Goal: Find contact information: Find contact information

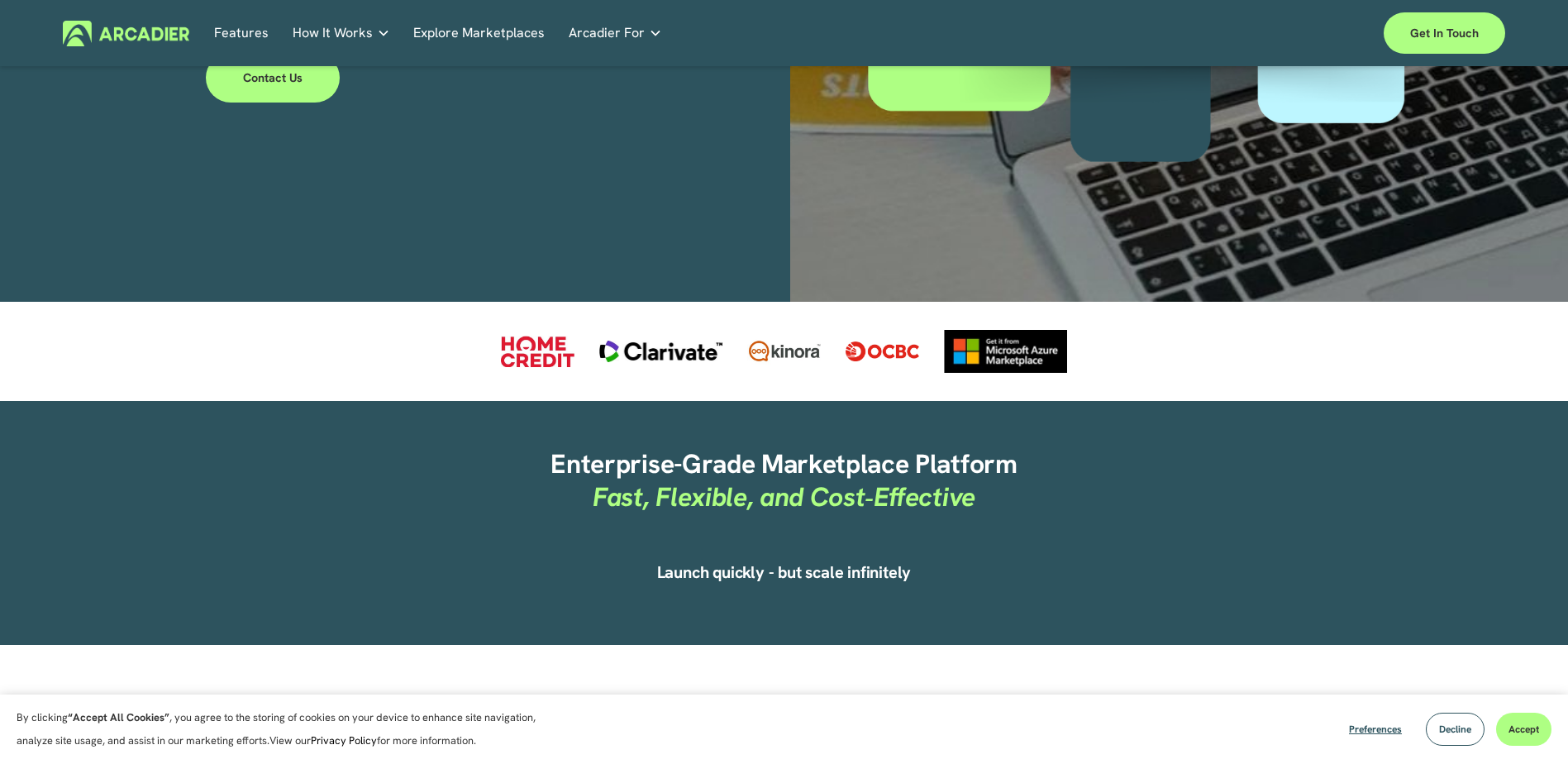
scroll to position [661, 0]
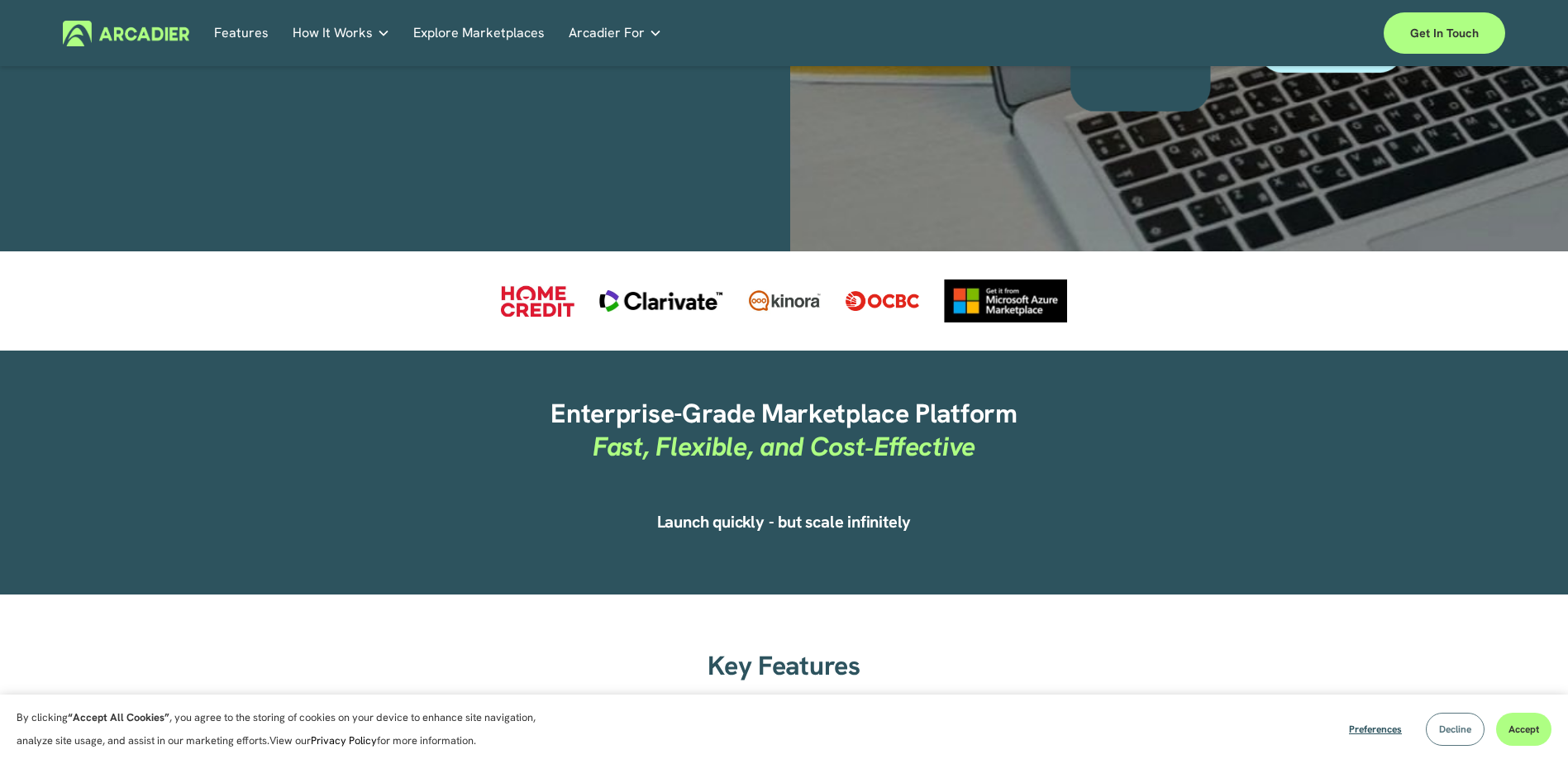
click at [1452, 731] on span "Decline" at bounding box center [1455, 729] width 32 height 13
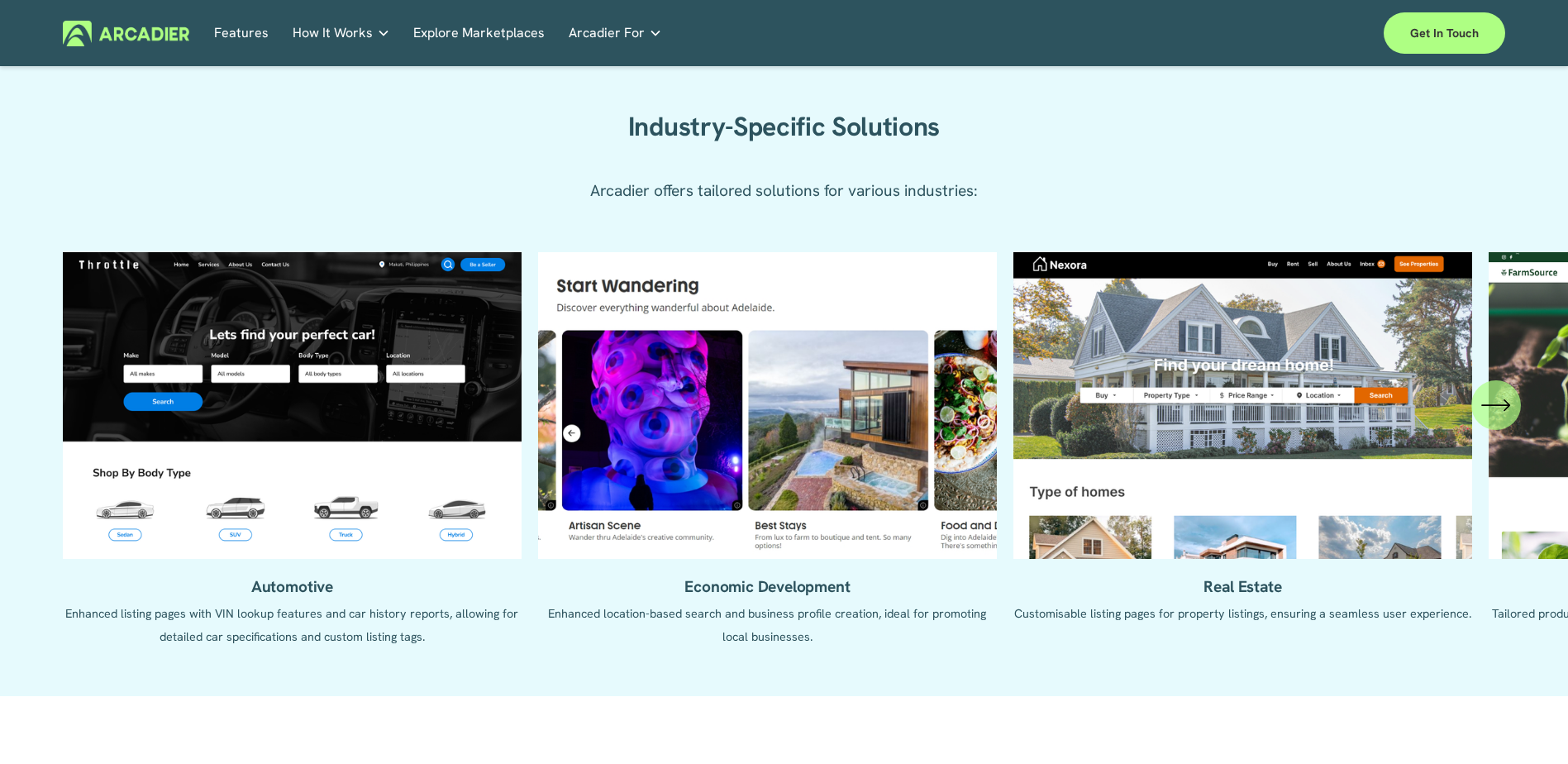
scroll to position [1819, 0]
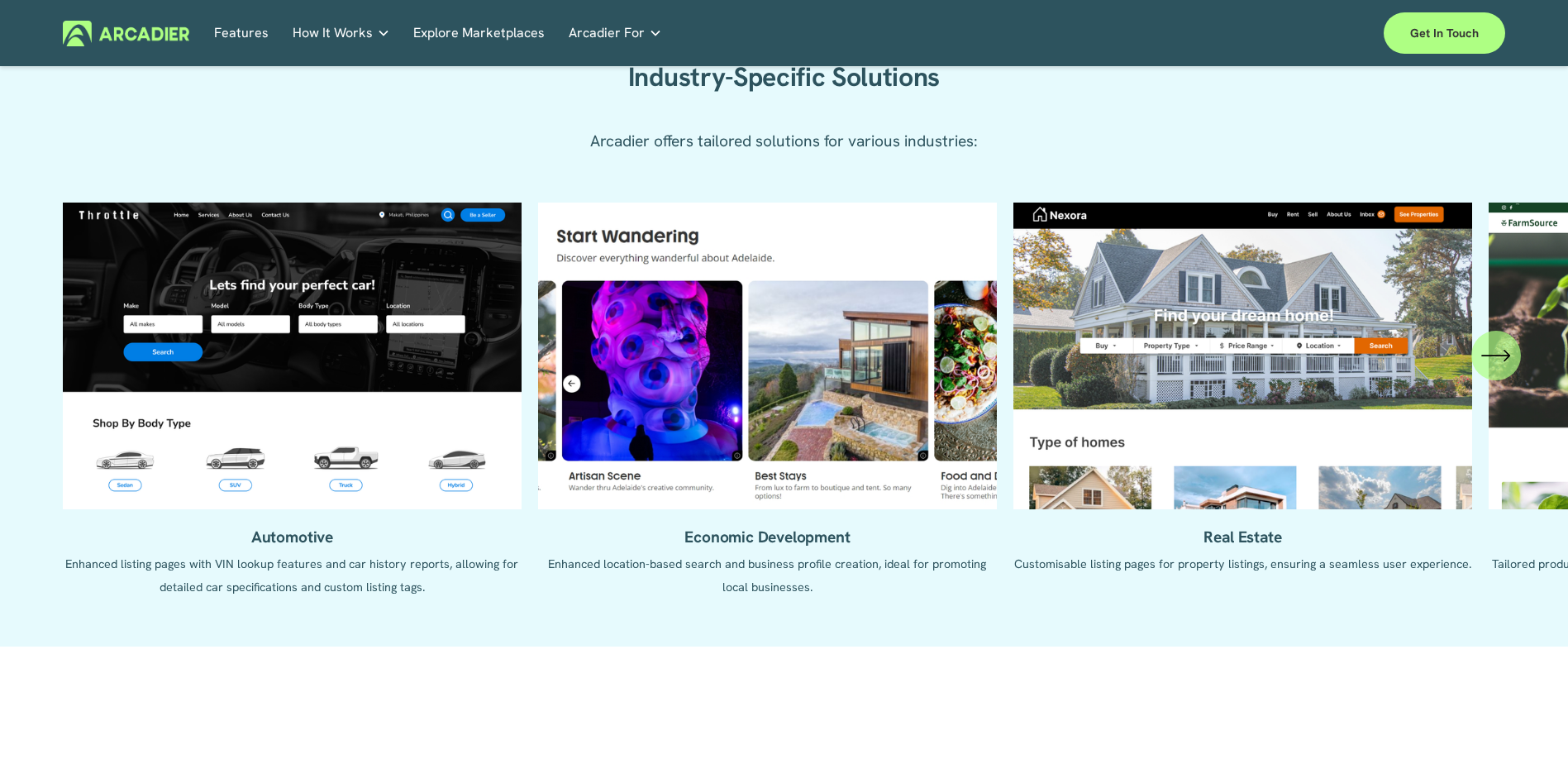
drag, startPoint x: 345, startPoint y: 330, endPoint x: 199, endPoint y: 484, distance: 212.2
click at [199, 484] on ul "Automotive Enhanced listing pages with VIN lookup features and car history repo…" at bounding box center [784, 412] width 1443 height 419
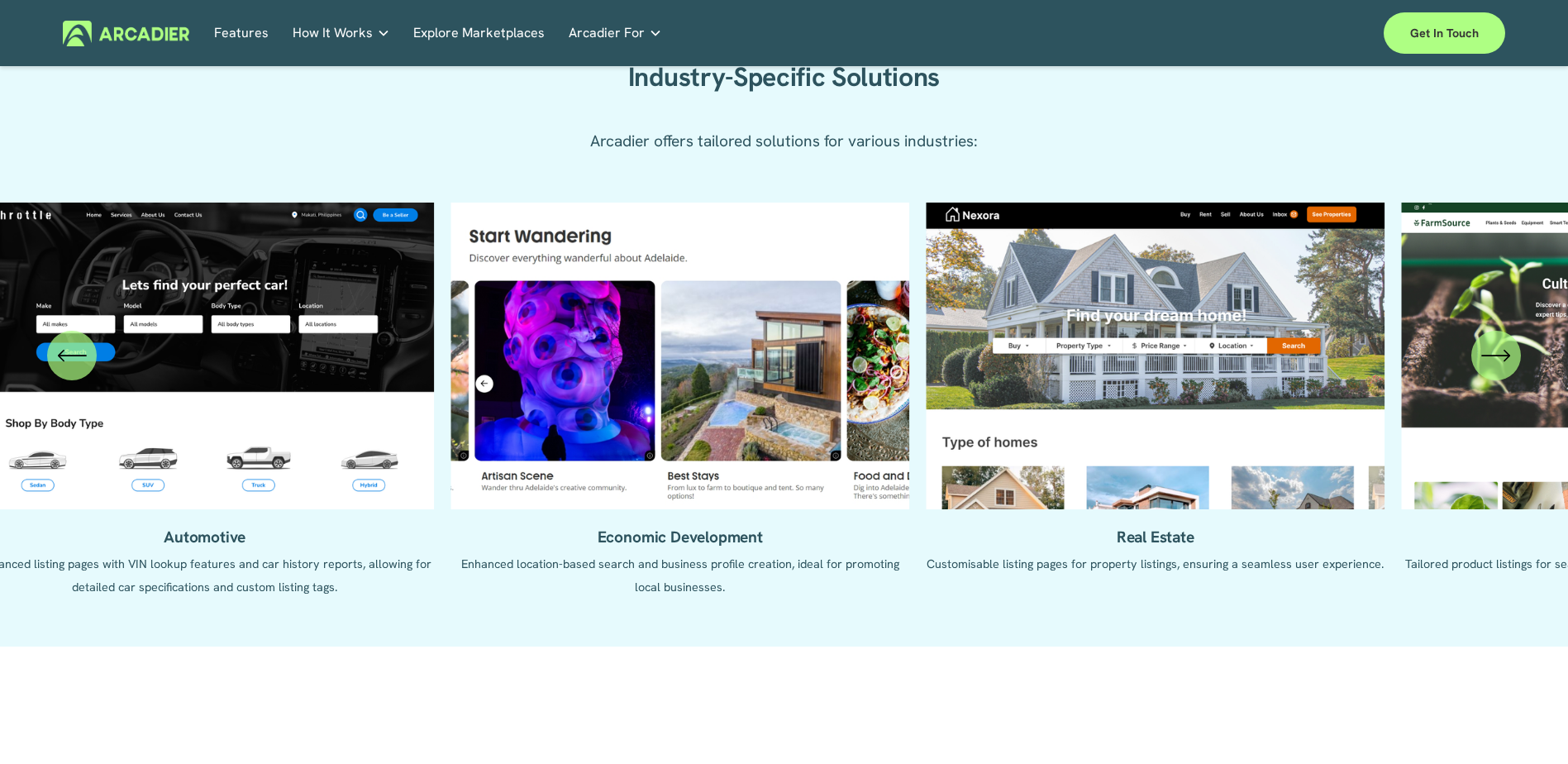
drag, startPoint x: 313, startPoint y: 360, endPoint x: 399, endPoint y: 339, distance: 88.5
click at [399, 339] on ul "Automotive Enhanced listing pages with VIN lookup features and car history repo…" at bounding box center [784, 412] width 1443 height 419
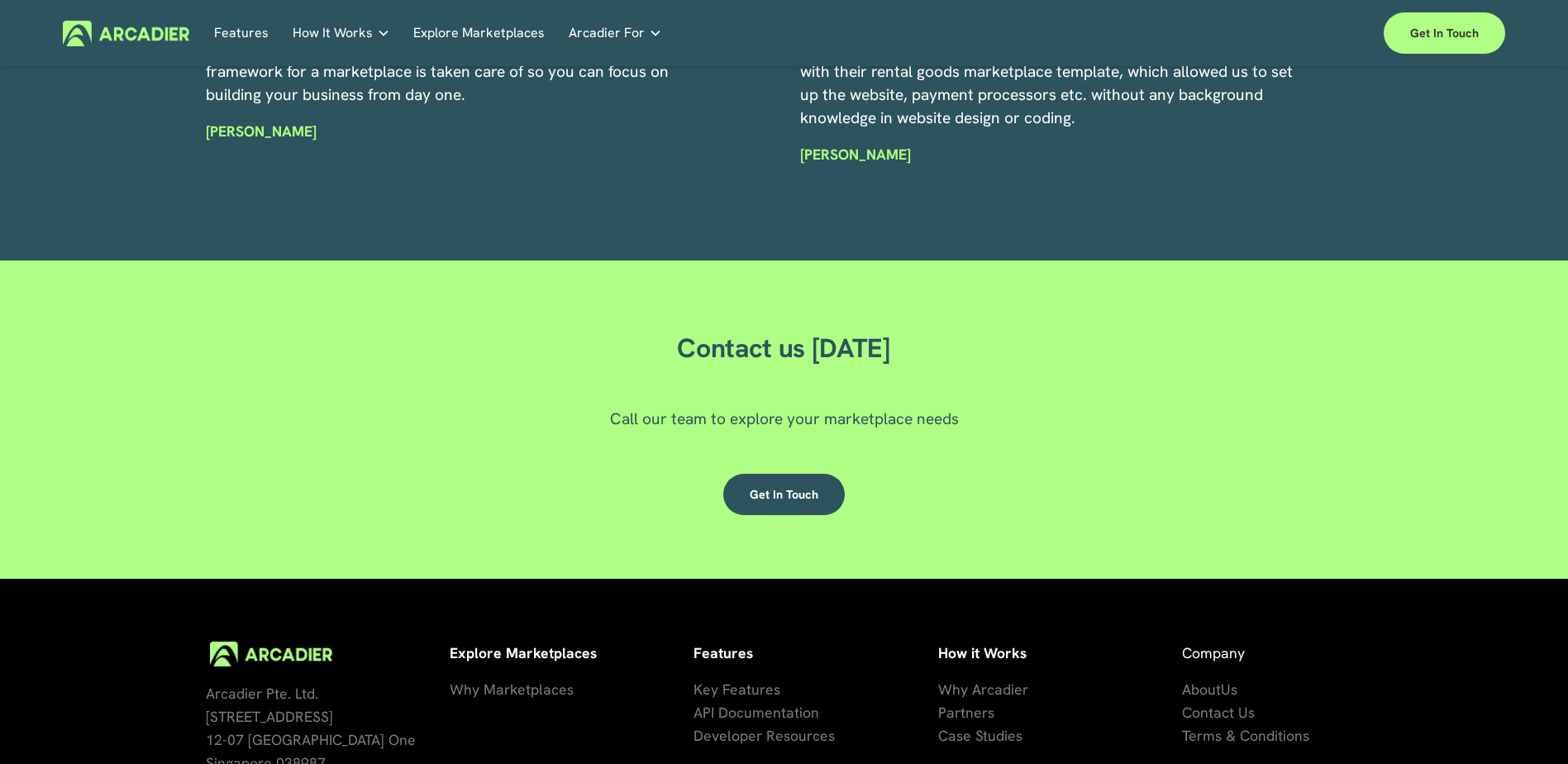
scroll to position [0, 0]
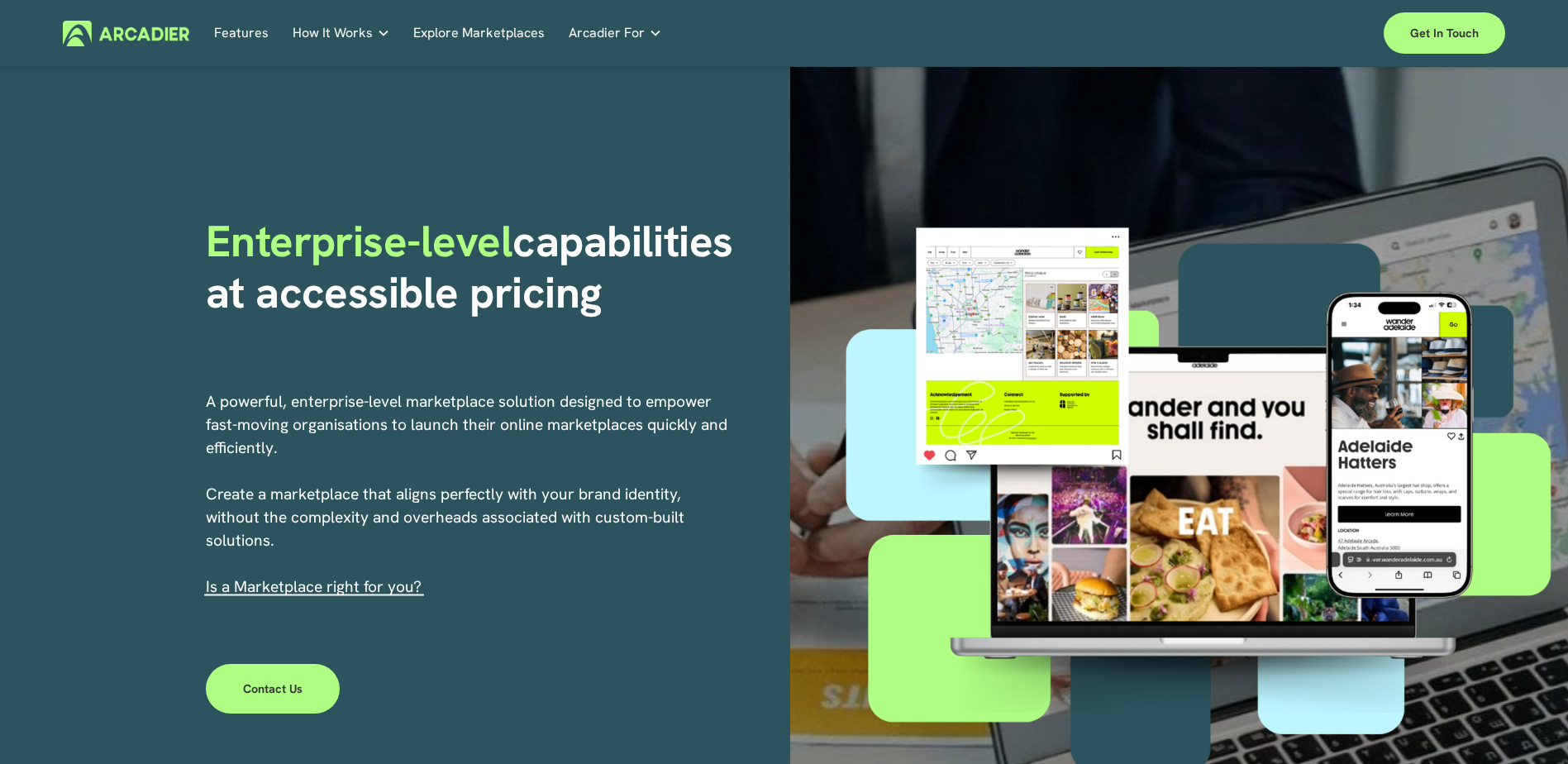
click at [517, 34] on link "Explore Marketplaces" at bounding box center [479, 33] width 132 height 26
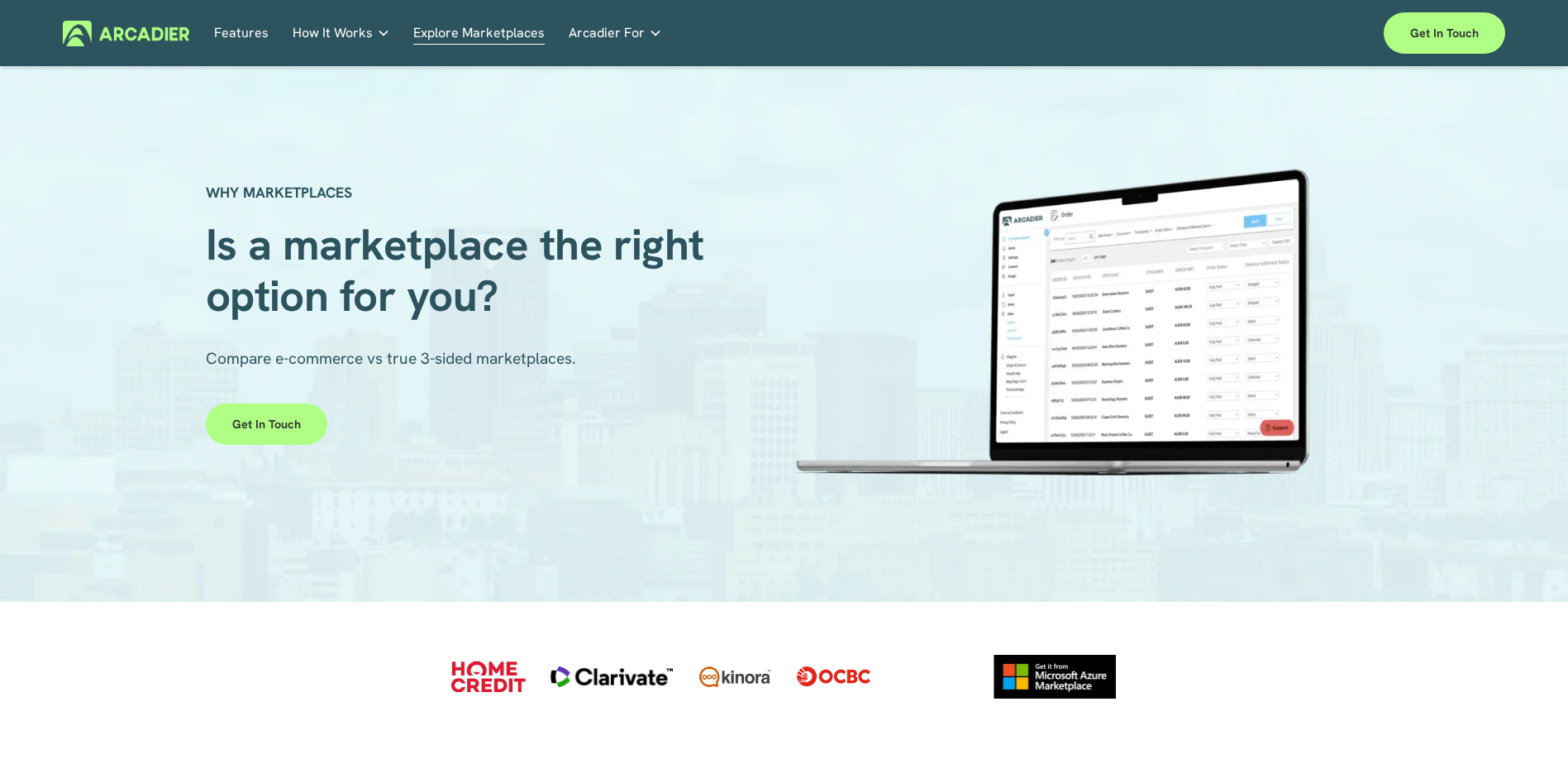
click at [0, 0] on link "Retail Marketplaces Whatever you are offering to your customer, we bring it all…" at bounding box center [0, 0] width 0 height 0
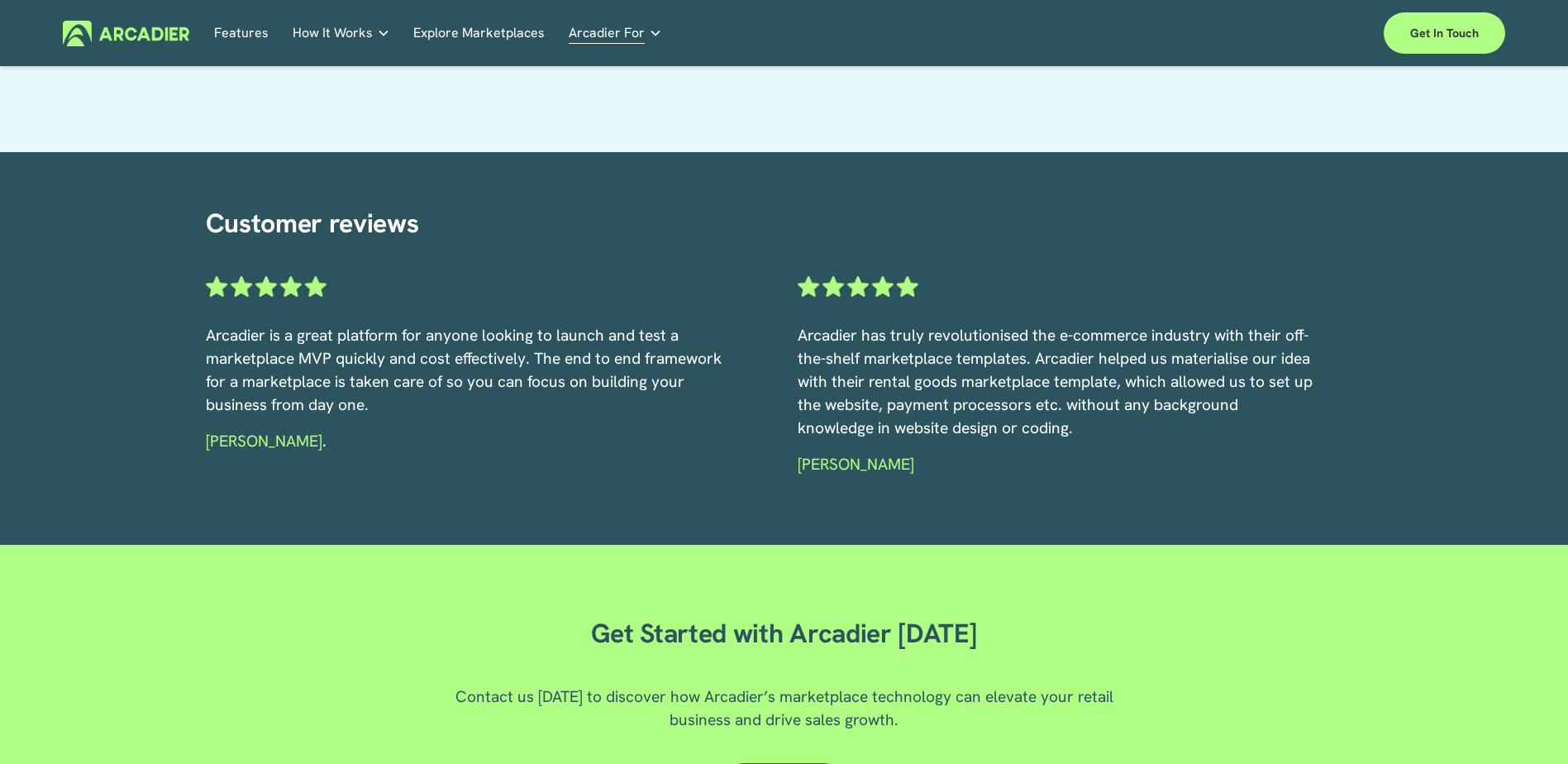
scroll to position [2728, 0]
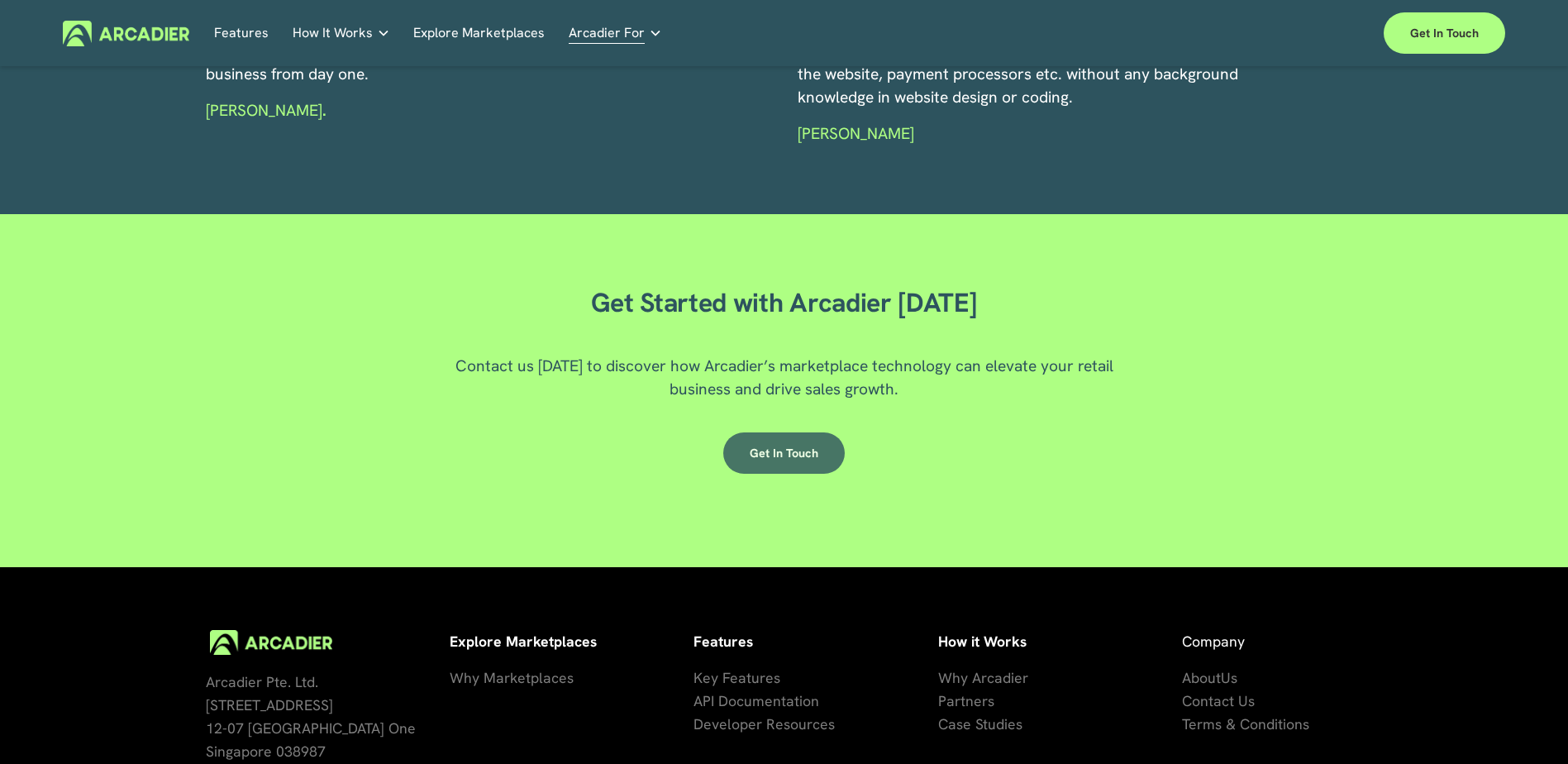
click at [799, 451] on link "Get in Touch" at bounding box center [784, 453] width 122 height 41
